Goal: Task Accomplishment & Management: Manage account settings

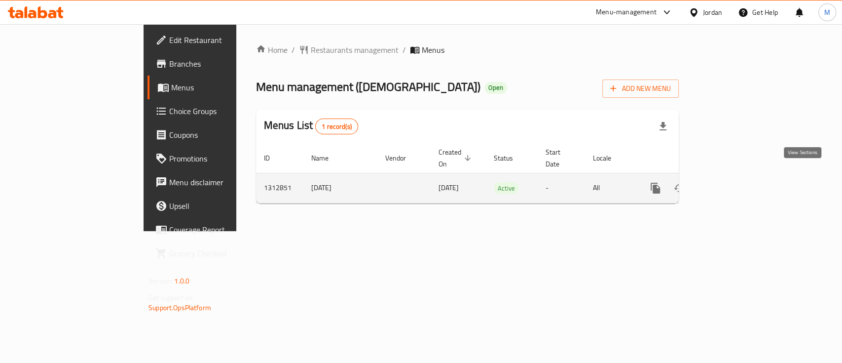
click at [738, 186] on link "enhanced table" at bounding box center [727, 188] width 24 height 24
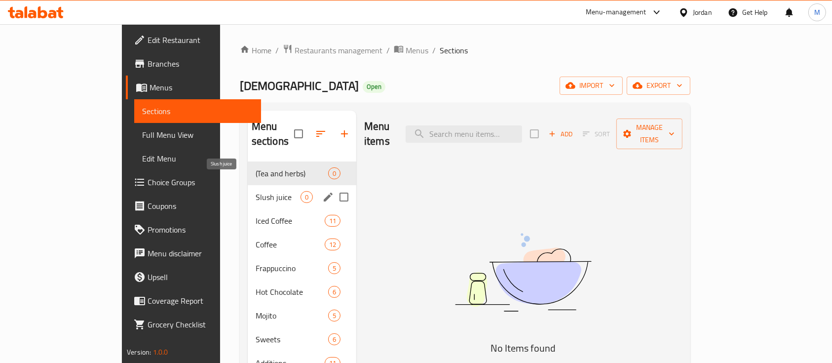
click at [256, 191] on span "Slush juice" at bounding box center [278, 197] width 45 height 12
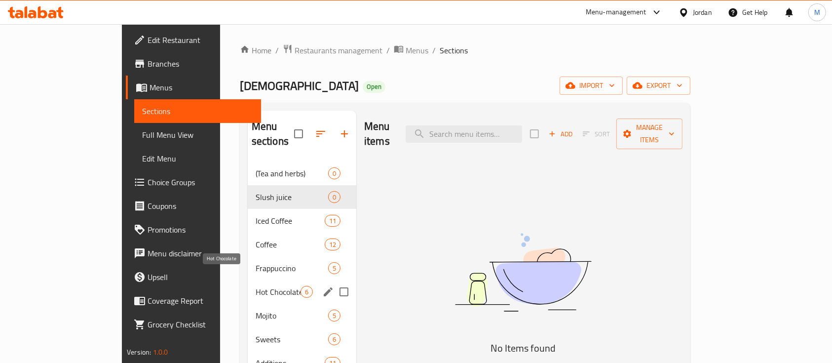
scroll to position [68, 0]
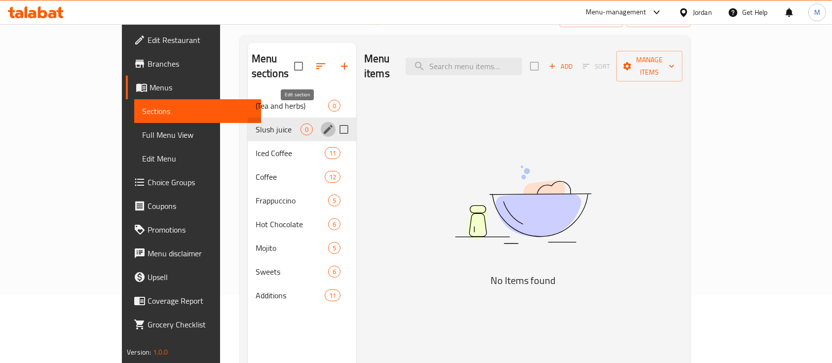
click at [324, 125] on icon "edit" at bounding box center [328, 129] width 9 height 9
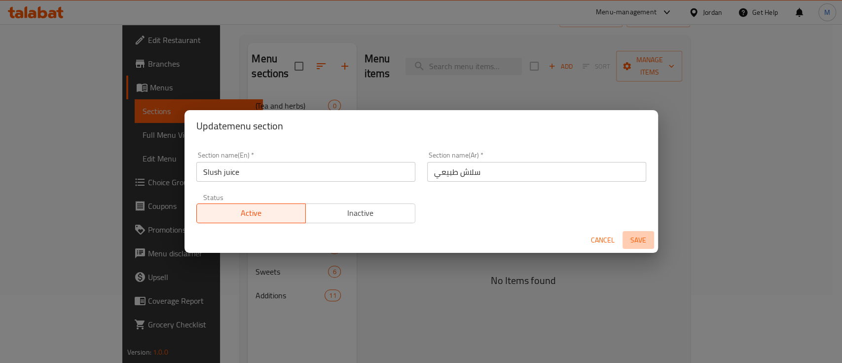
click at [641, 238] on span "Save" at bounding box center [639, 240] width 24 height 12
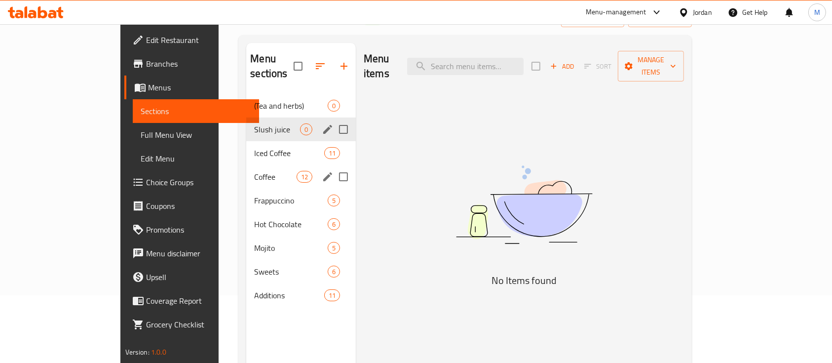
click at [246, 169] on div "Coffee 12" at bounding box center [301, 177] width 110 height 24
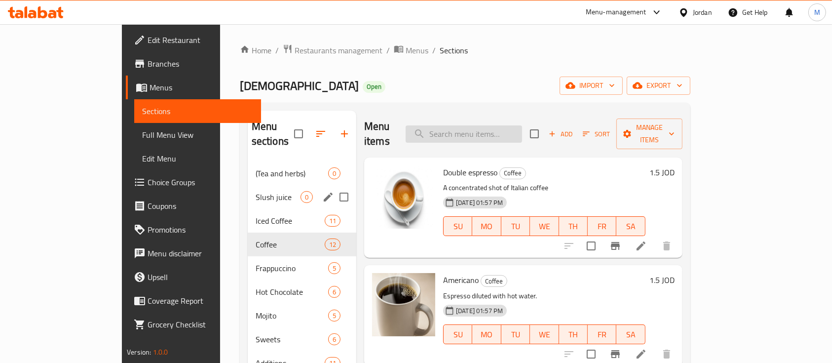
click at [485, 125] on input "search" at bounding box center [464, 133] width 116 height 17
type input "turki"
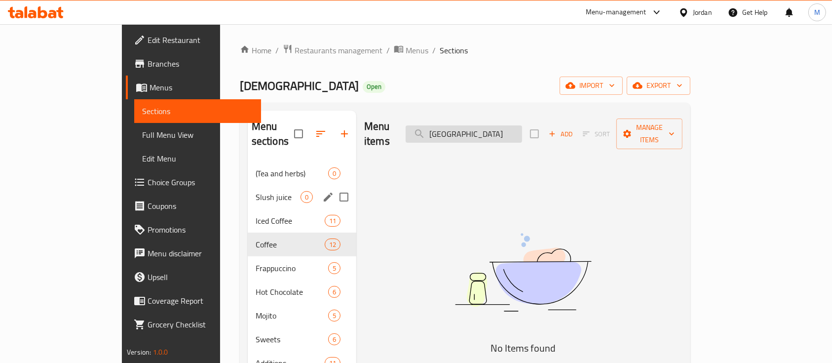
click at [485, 125] on input "turki" at bounding box center [464, 133] width 116 height 17
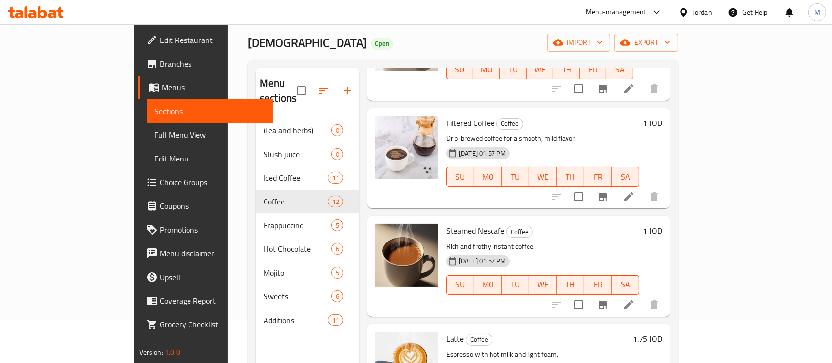
scroll to position [298, 0]
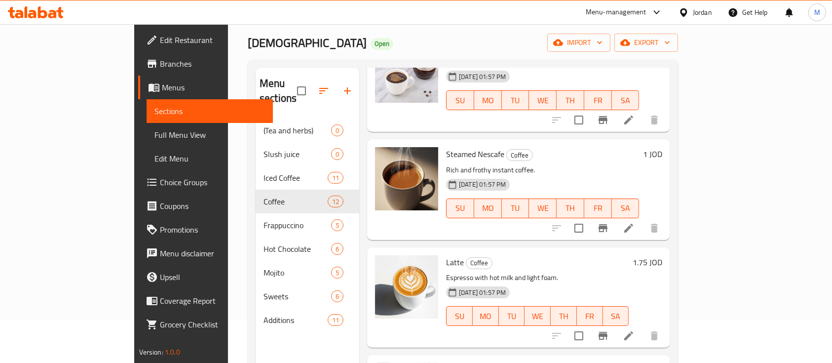
click at [446, 147] on span "Steamed Nescafe" at bounding box center [475, 154] width 58 height 15
copy h6 "Steamed Nescafe"
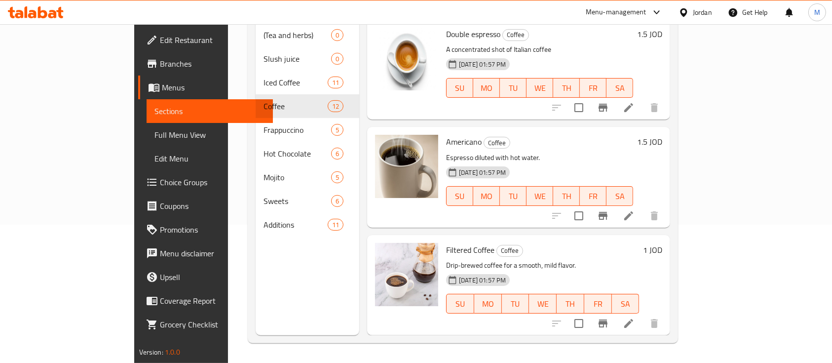
scroll to position [0, 0]
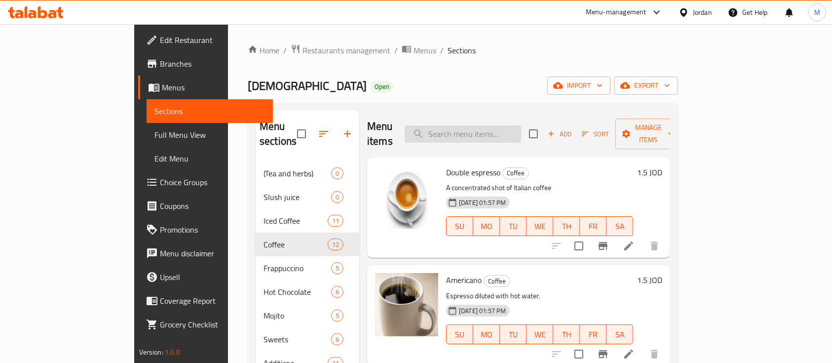
click at [507, 130] on input "search" at bounding box center [463, 133] width 116 height 17
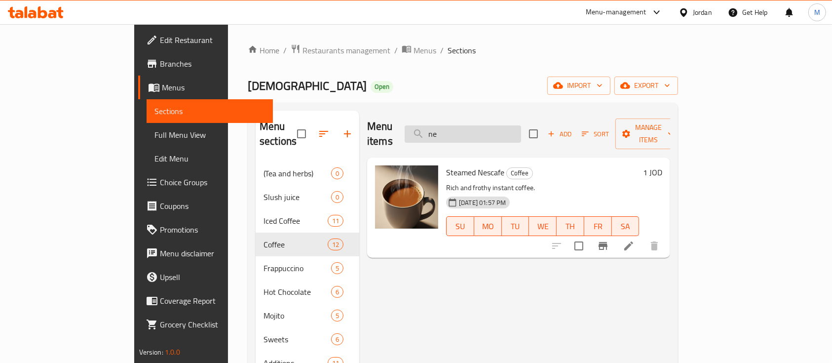
type input "n"
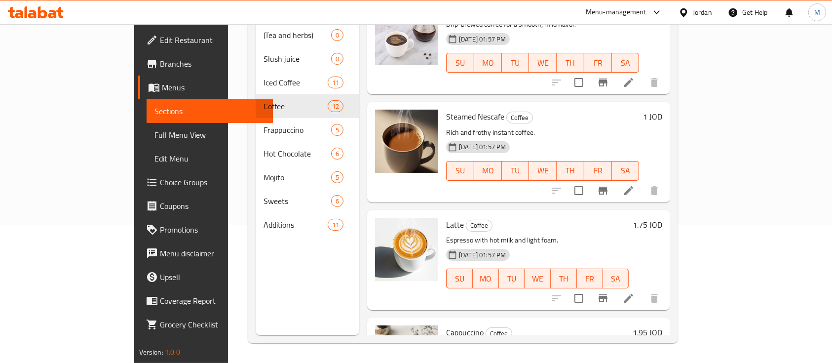
scroll to position [241, 0]
click at [446, 109] on span "Steamed Nescafe" at bounding box center [475, 116] width 58 height 15
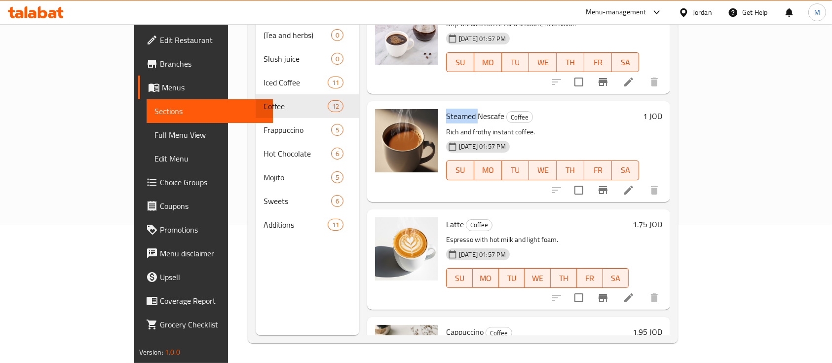
click at [446, 109] on span "Steamed Nescafe" at bounding box center [475, 116] width 58 height 15
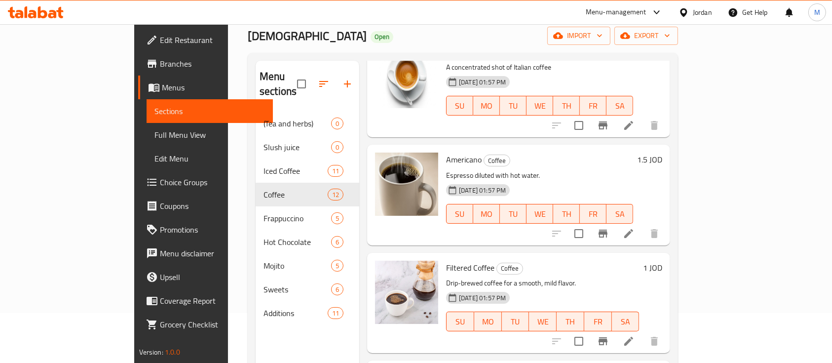
scroll to position [69, 0]
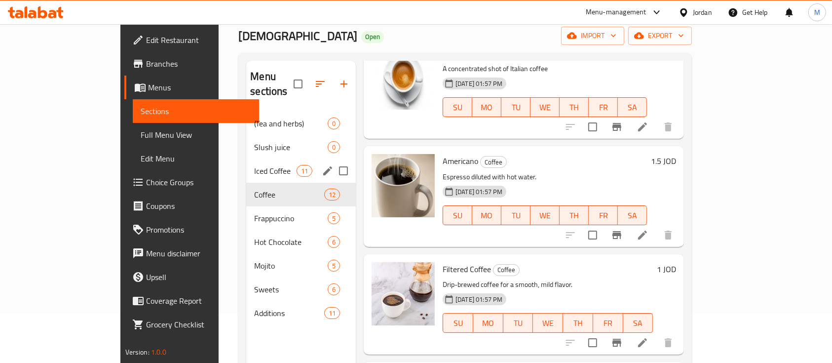
click at [246, 163] on div "Iced Coffee 11" at bounding box center [301, 171] width 110 height 24
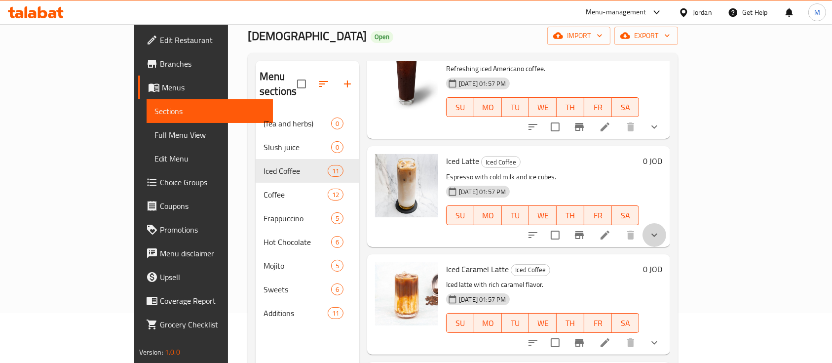
click at [666, 229] on button "show more" at bounding box center [654, 235] width 24 height 24
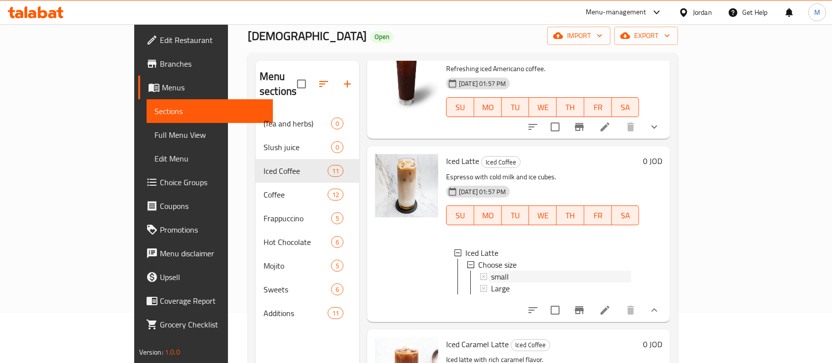
click at [554, 270] on div "small" at bounding box center [561, 276] width 140 height 12
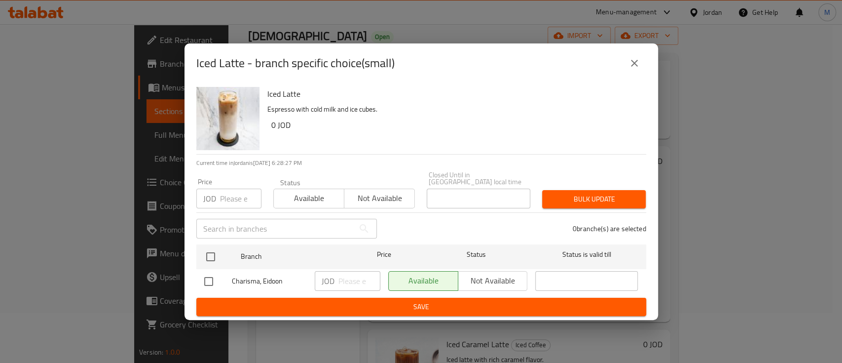
click at [633, 69] on icon "close" at bounding box center [634, 63] width 12 height 12
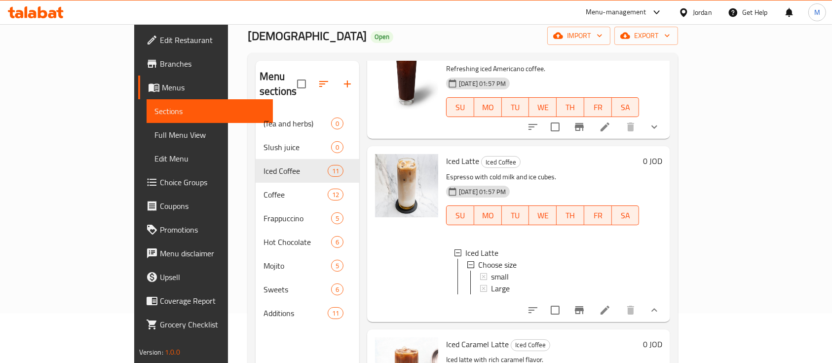
click at [611, 310] on icon at bounding box center [605, 310] width 12 height 12
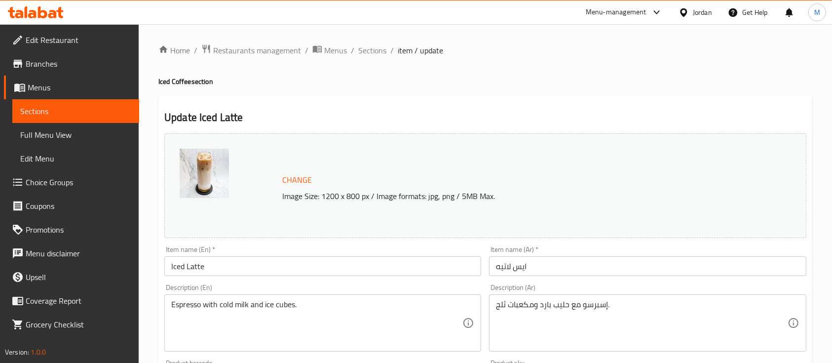
click at [368, 47] on span "Sections" at bounding box center [372, 50] width 28 height 12
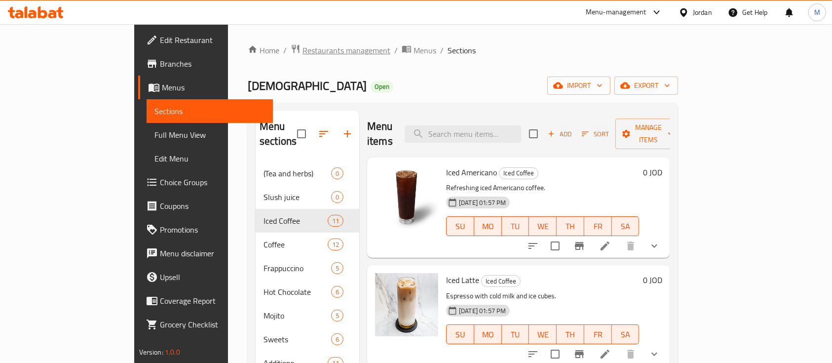
click at [302, 51] on span "Restaurants management" at bounding box center [346, 50] width 88 height 12
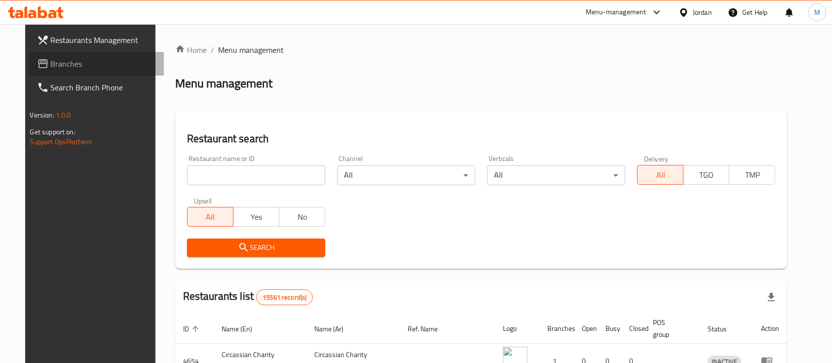
click at [61, 68] on span "Branches" at bounding box center [104, 64] width 106 height 12
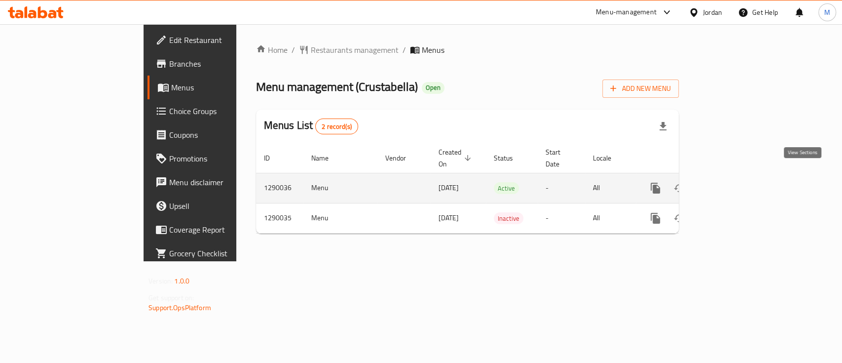
click at [733, 182] on icon "enhanced table" at bounding box center [727, 188] width 12 height 12
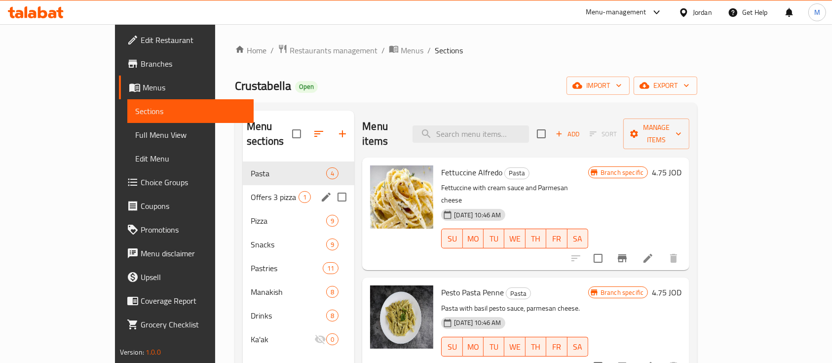
click at [243, 185] on div "Offers 3 pizza 1" at bounding box center [298, 197] width 111 height 24
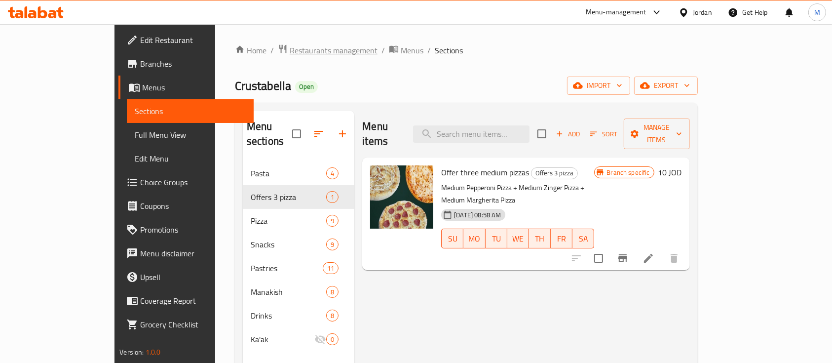
click at [290, 50] on span "Restaurants management" at bounding box center [334, 50] width 88 height 12
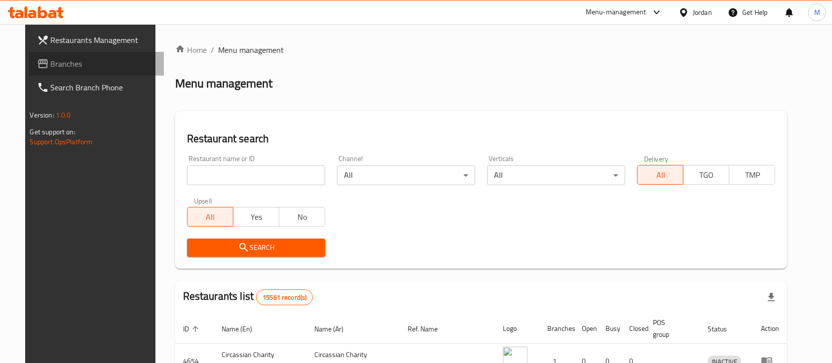
click at [51, 65] on span "Branches" at bounding box center [104, 64] width 106 height 12
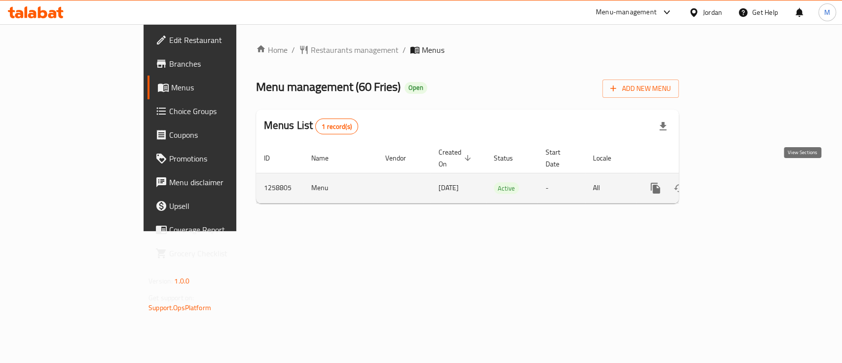
click at [733, 182] on icon "enhanced table" at bounding box center [727, 188] width 12 height 12
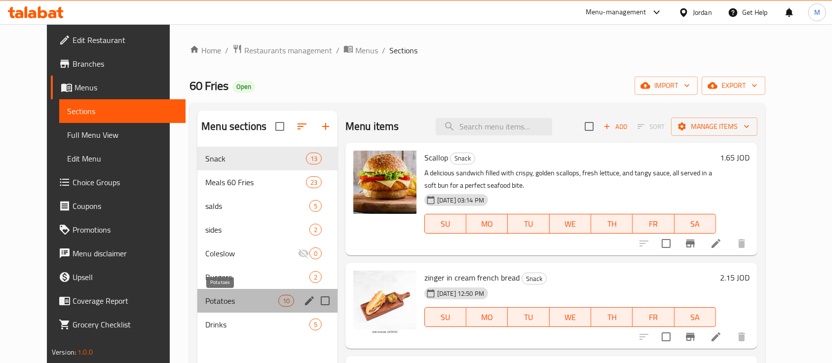
click at [205, 302] on span "Potatoes" at bounding box center [241, 301] width 73 height 12
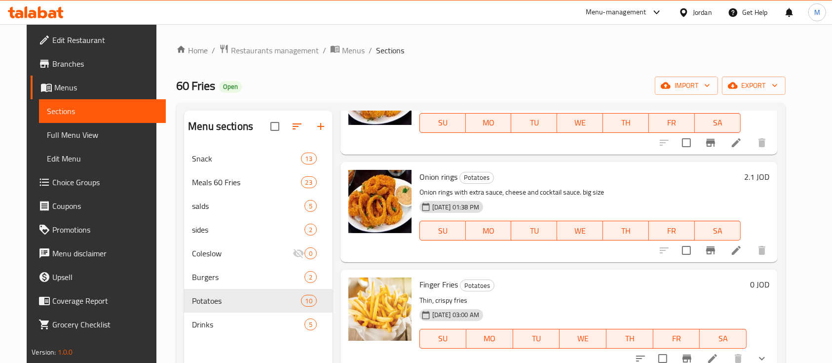
scroll to position [209, 0]
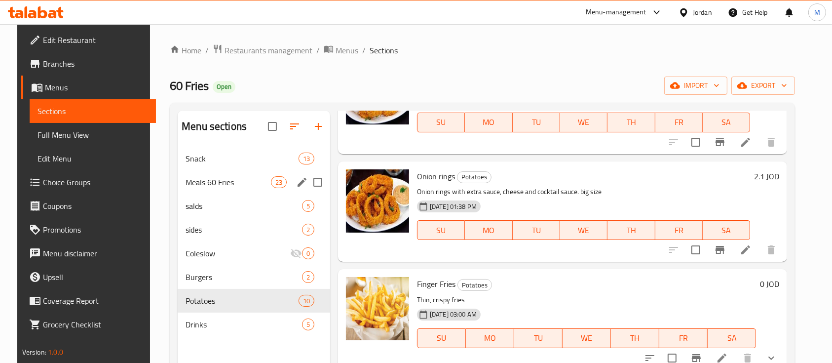
click at [206, 187] on span "Meals 60 Fries" at bounding box center [227, 182] width 85 height 12
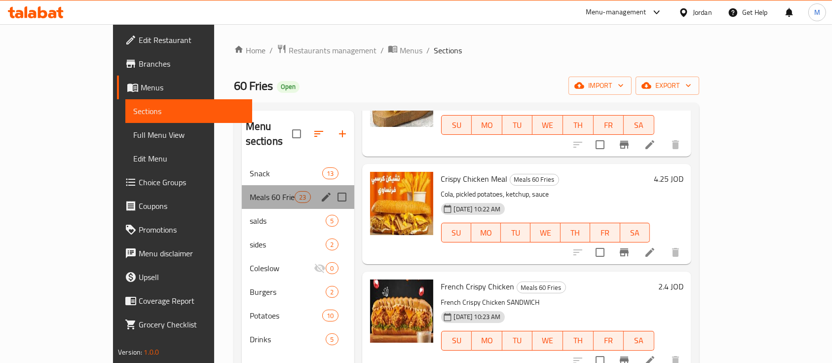
click at [242, 185] on div "Meals 60 Fries 23" at bounding box center [298, 197] width 112 height 24
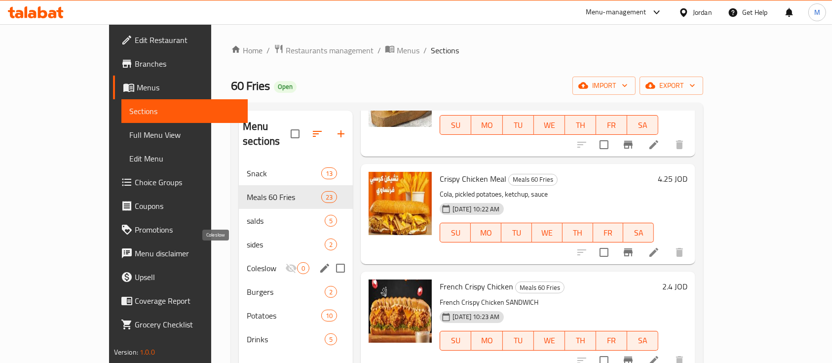
click at [247, 262] on span "Coleslow" at bounding box center [266, 268] width 38 height 12
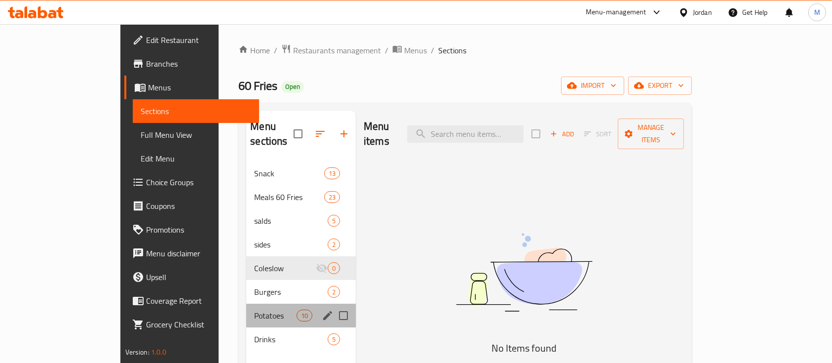
click at [246, 303] on div "Potatoes 10" at bounding box center [301, 315] width 110 height 24
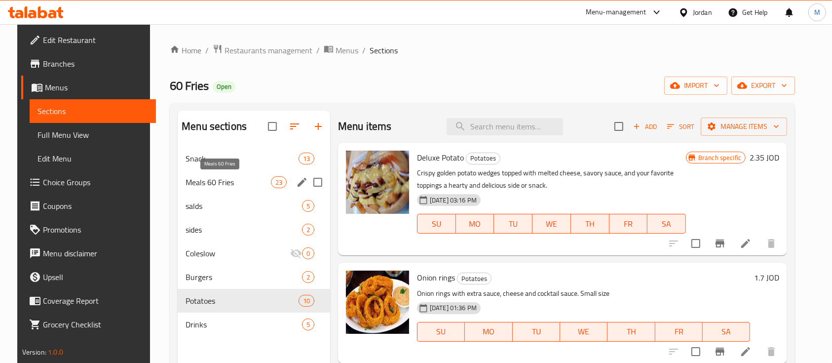
click at [233, 180] on span "Meals 60 Fries" at bounding box center [227, 182] width 85 height 12
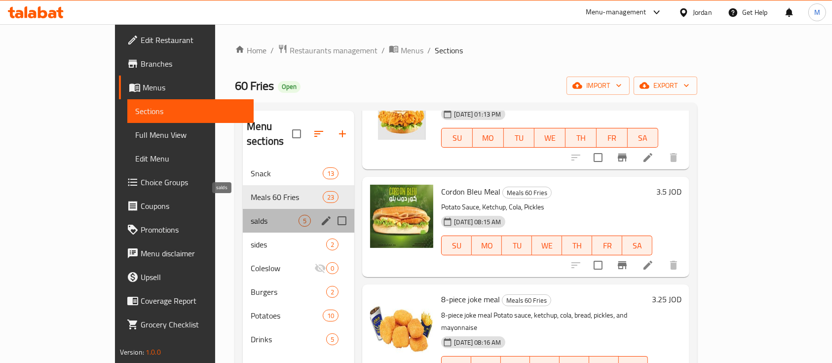
click at [251, 215] on span "salds" at bounding box center [275, 221] width 48 height 12
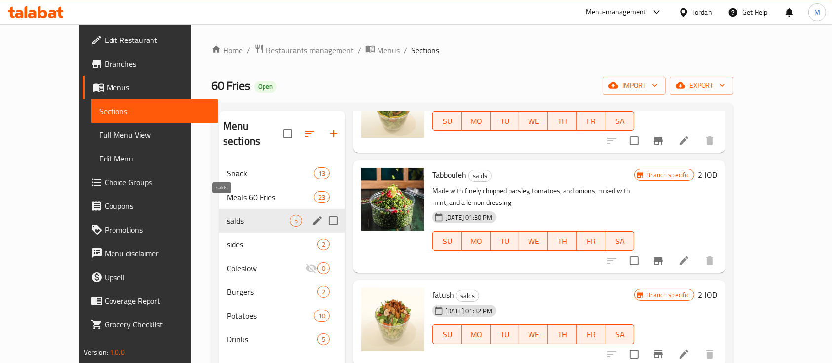
scroll to position [171, 0]
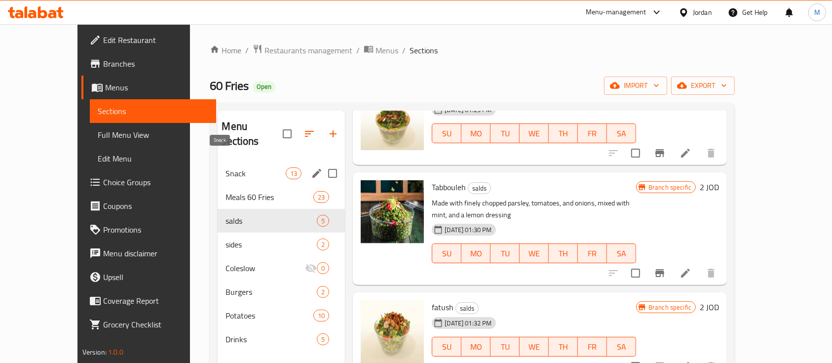
click at [225, 167] on span "Snack" at bounding box center [255, 173] width 60 height 12
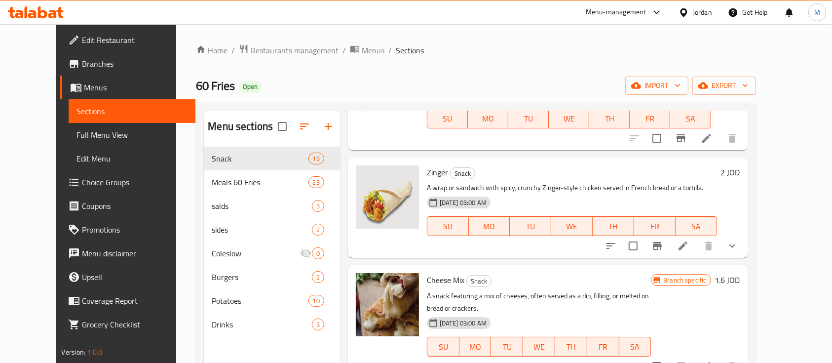
scroll to position [138, 0]
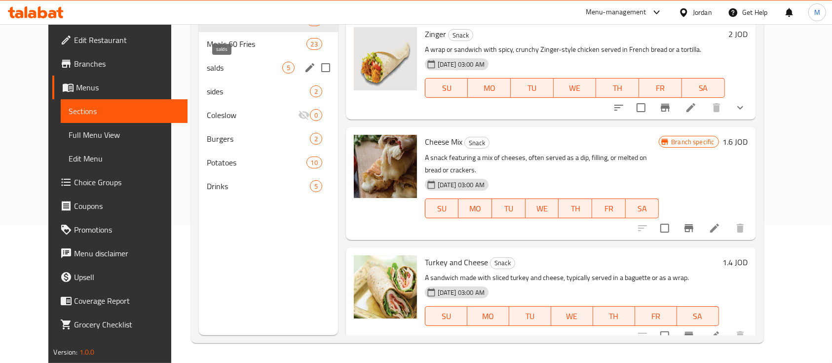
click at [207, 62] on span "salds" at bounding box center [244, 68] width 75 height 12
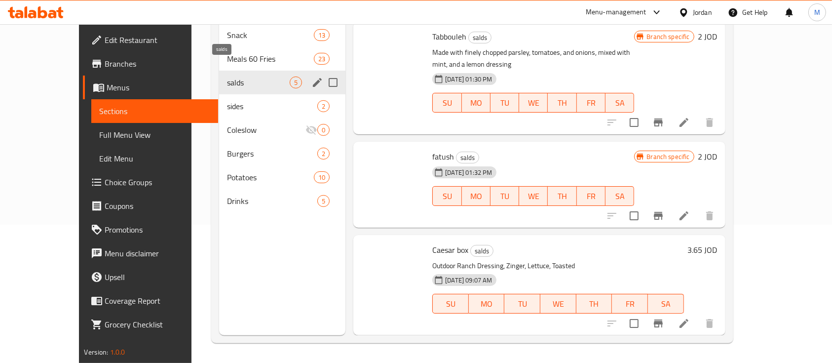
scroll to position [171, 0]
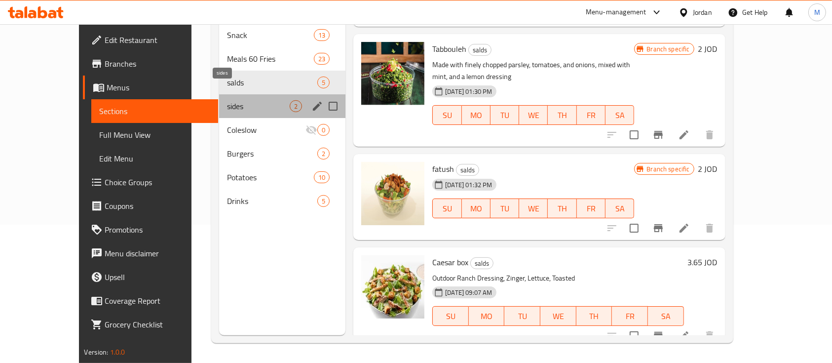
click at [227, 100] on span "sides" at bounding box center [258, 106] width 63 height 12
